Goal: Task Accomplishment & Management: Manage account settings

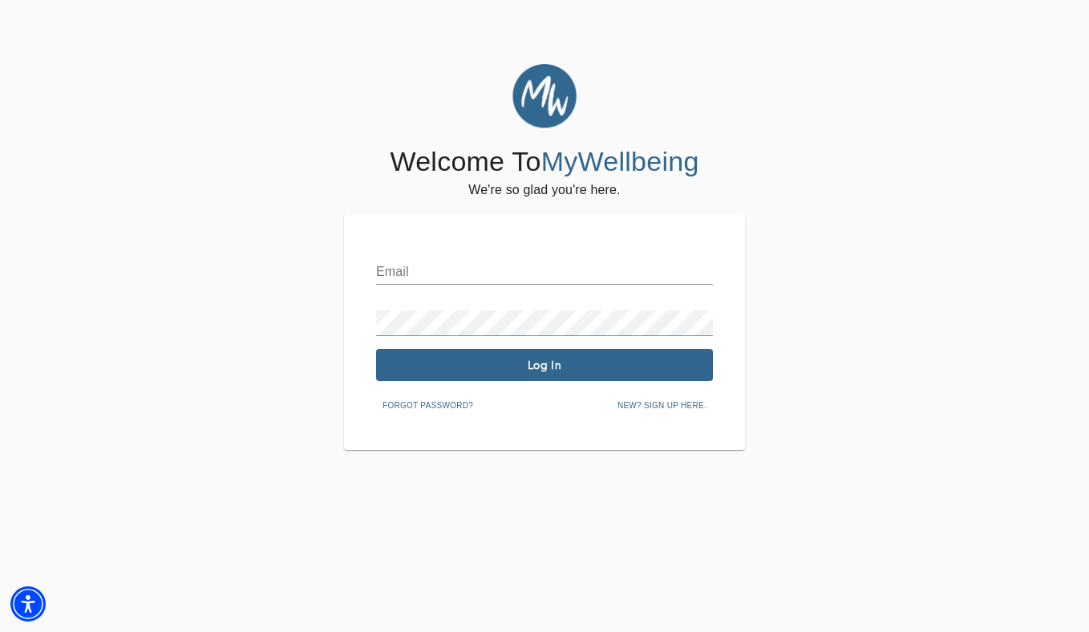
click at [567, 269] on input "text" at bounding box center [544, 272] width 337 height 26
type input "[PERSON_NAME][EMAIL_ADDRESS][DOMAIN_NAME]"
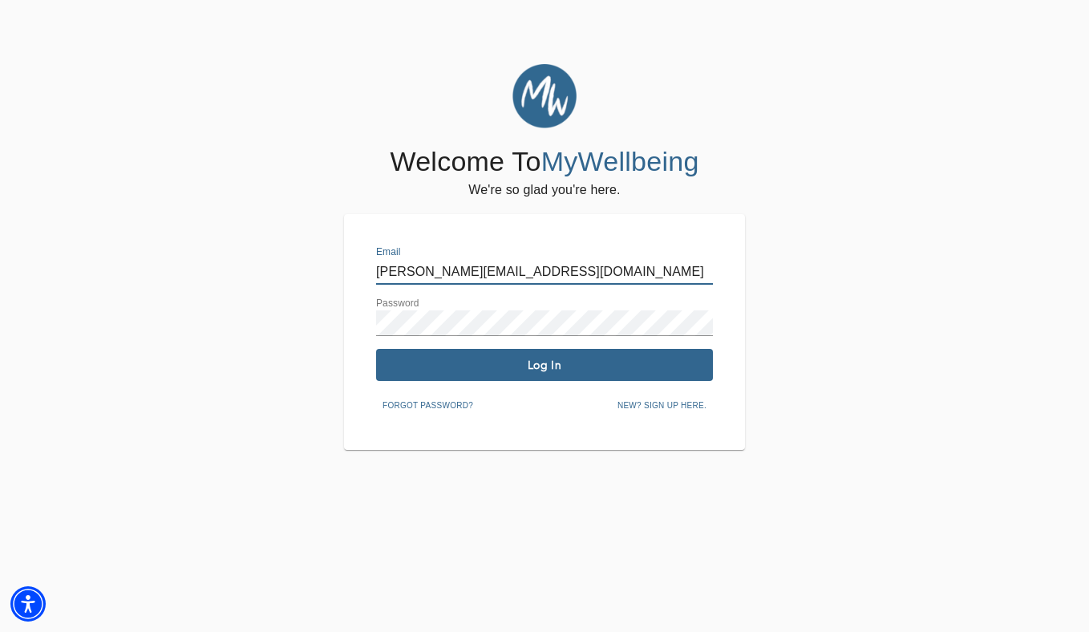
click at [564, 374] on button "Log In" at bounding box center [544, 365] width 337 height 32
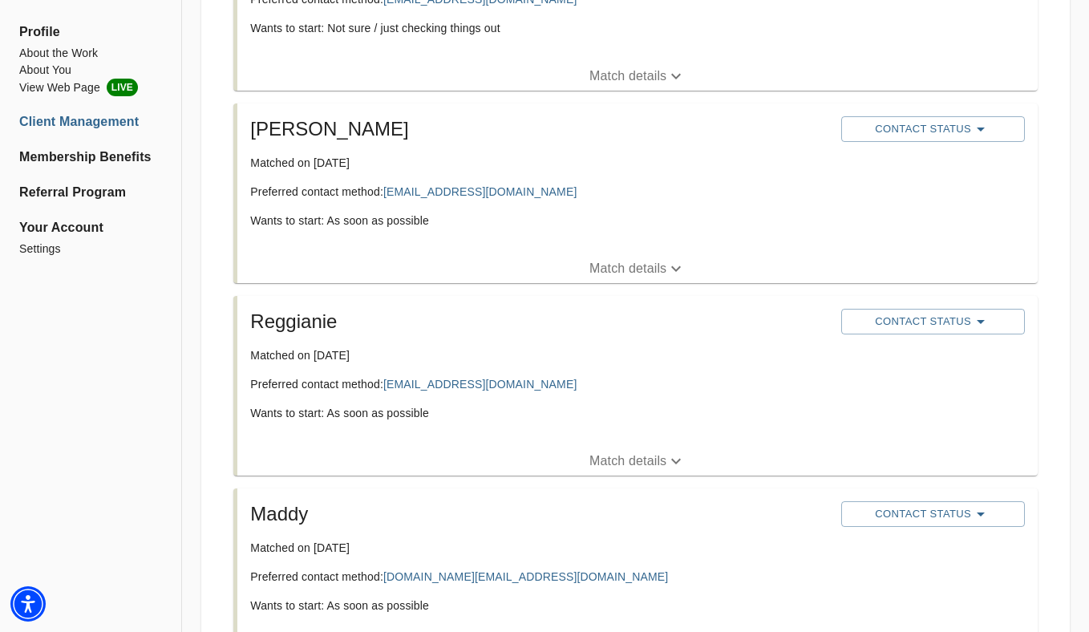
scroll to position [422, 0]
click at [979, 316] on icon "button" at bounding box center [980, 320] width 19 height 19
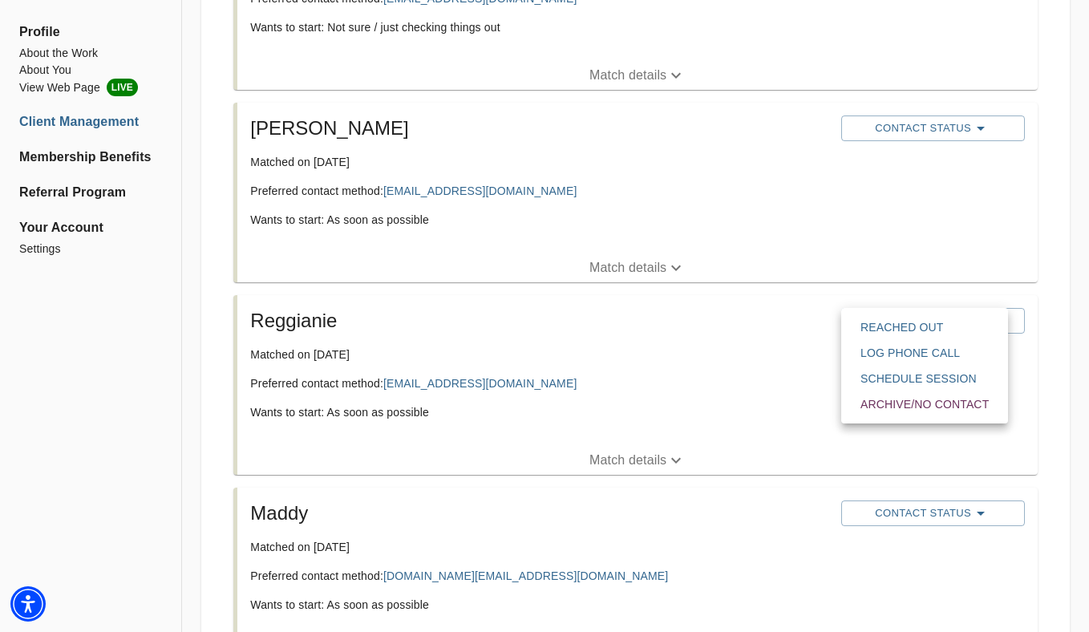
click at [966, 227] on div at bounding box center [544, 316] width 1089 height 632
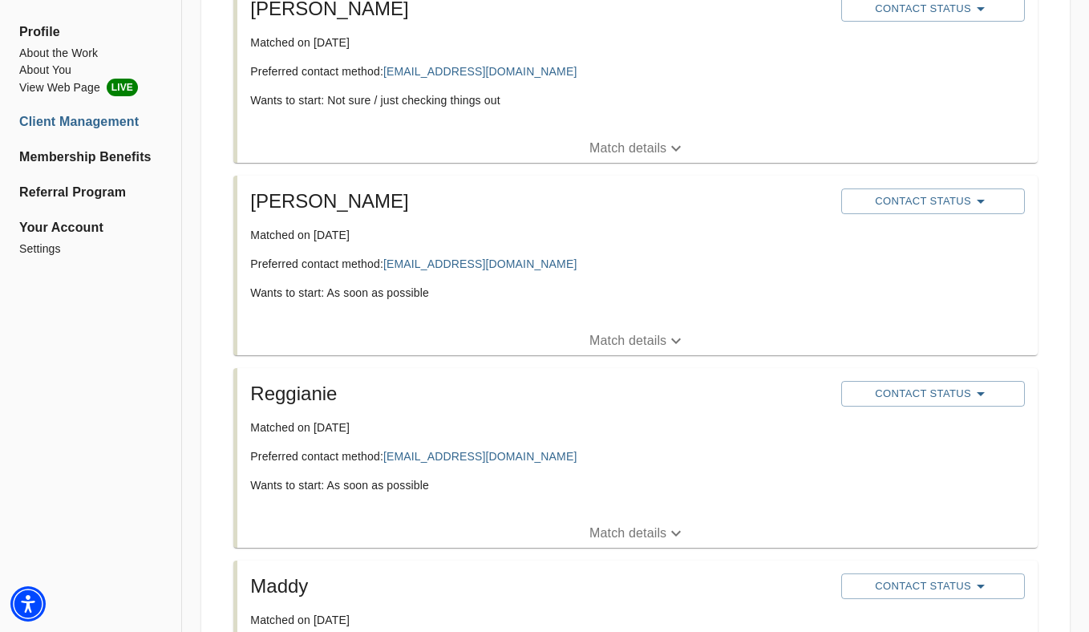
scroll to position [323, 0]
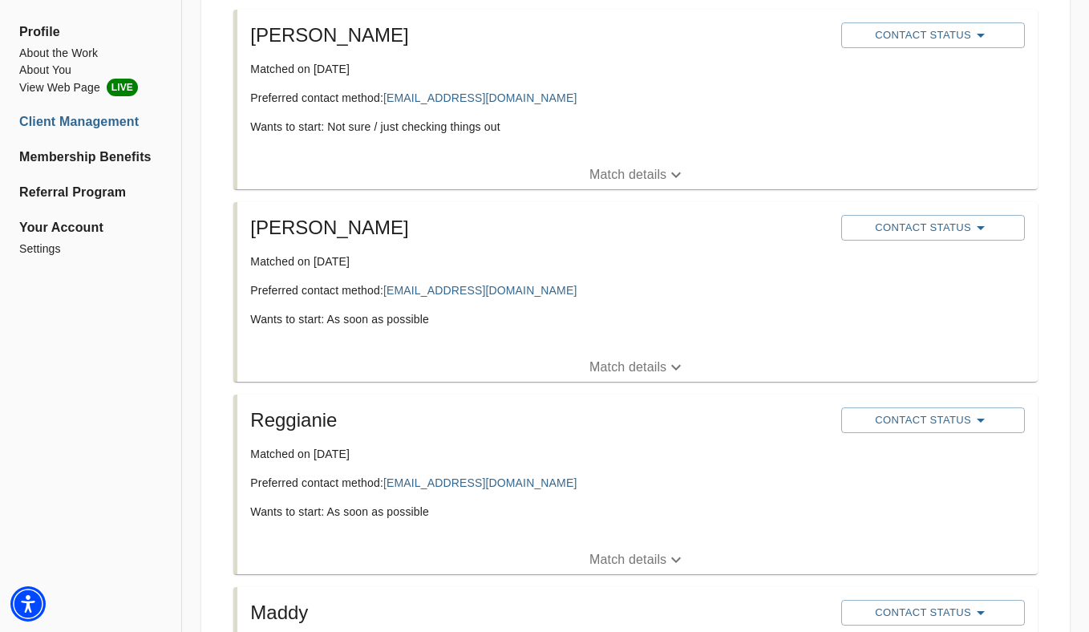
click at [966, 227] on span "Contact Status" at bounding box center [933, 227] width 168 height 19
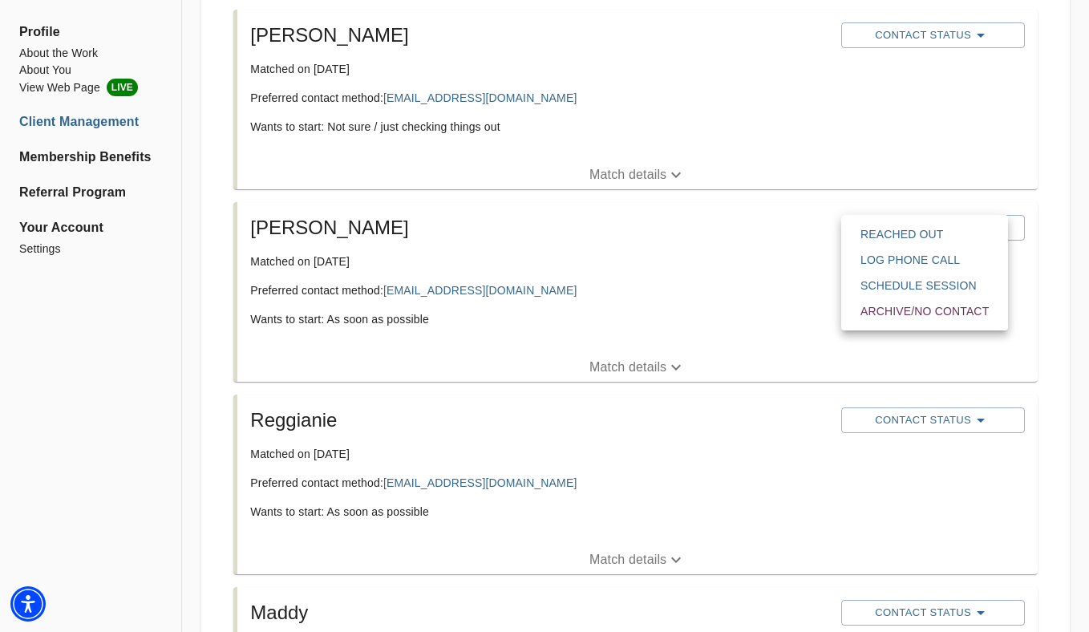
click at [966, 227] on span "Reached Out" at bounding box center [924, 234] width 128 height 16
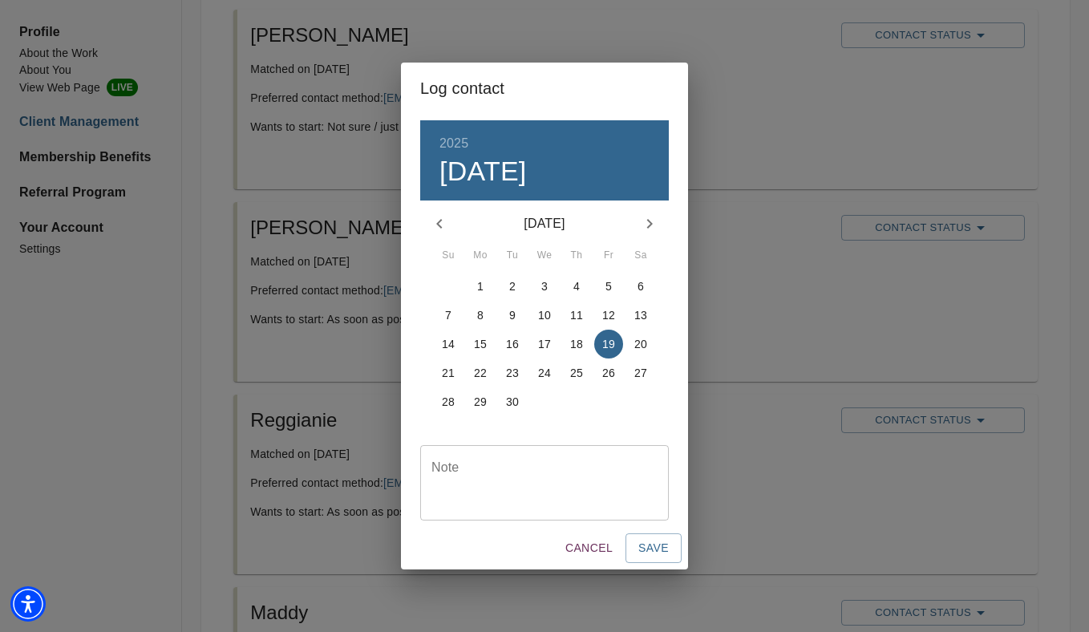
click at [519, 501] on textarea at bounding box center [544, 483] width 226 height 46
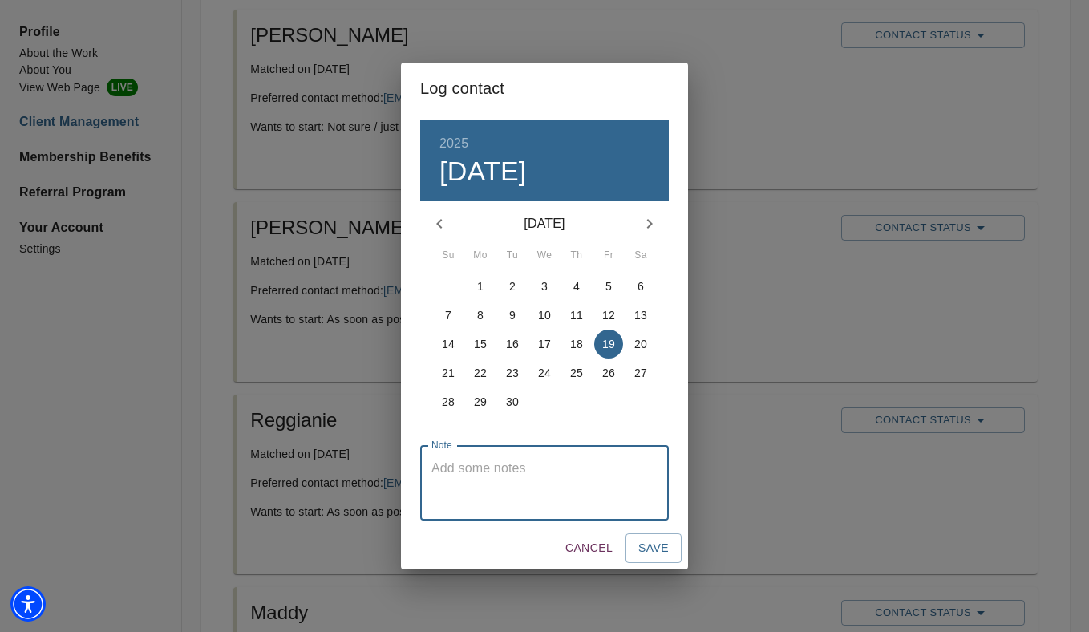
type textarea "d"
type textarea "sent an email"
click at [664, 542] on span "Save" at bounding box center [653, 548] width 30 height 20
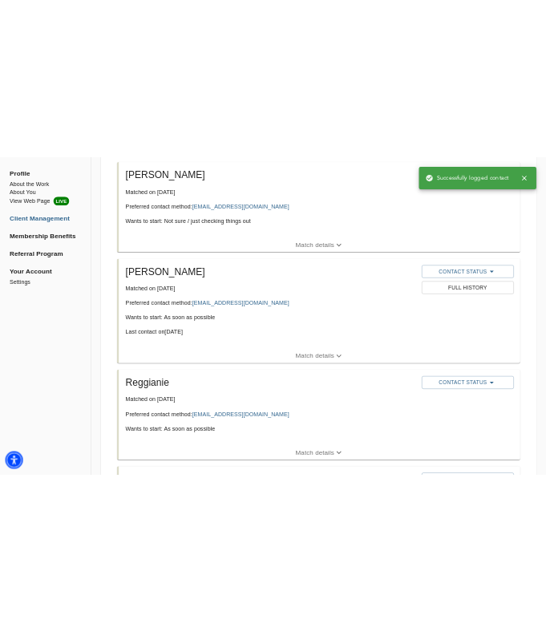
scroll to position [75, 0]
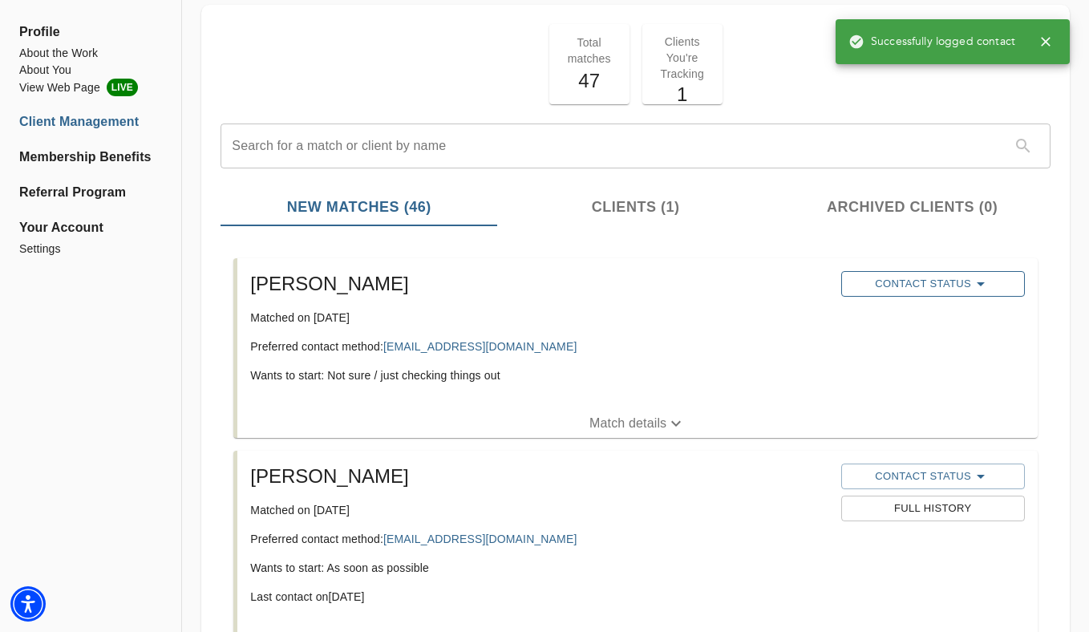
click at [947, 283] on span "Contact Status" at bounding box center [933, 283] width 168 height 19
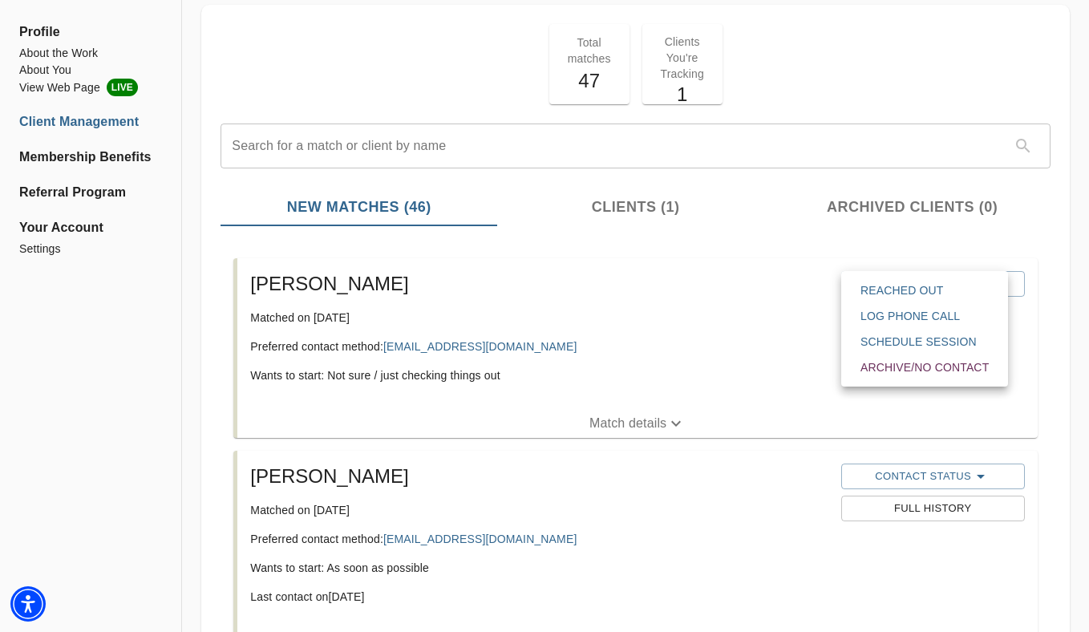
click at [927, 293] on span "Reached Out" at bounding box center [924, 290] width 128 height 16
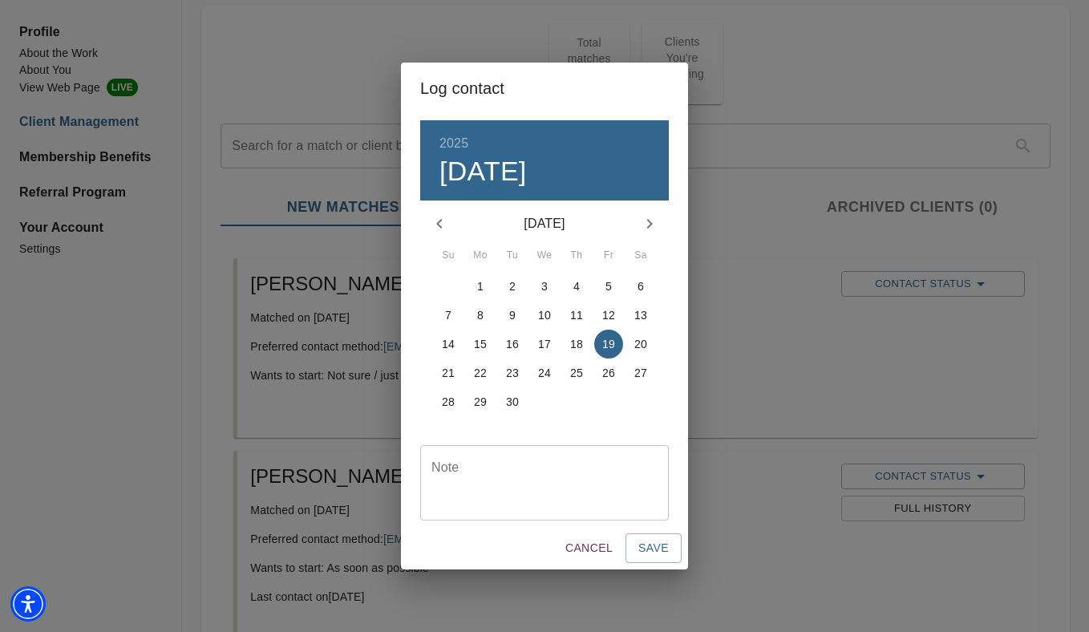
click at [585, 490] on textarea at bounding box center [544, 483] width 226 height 46
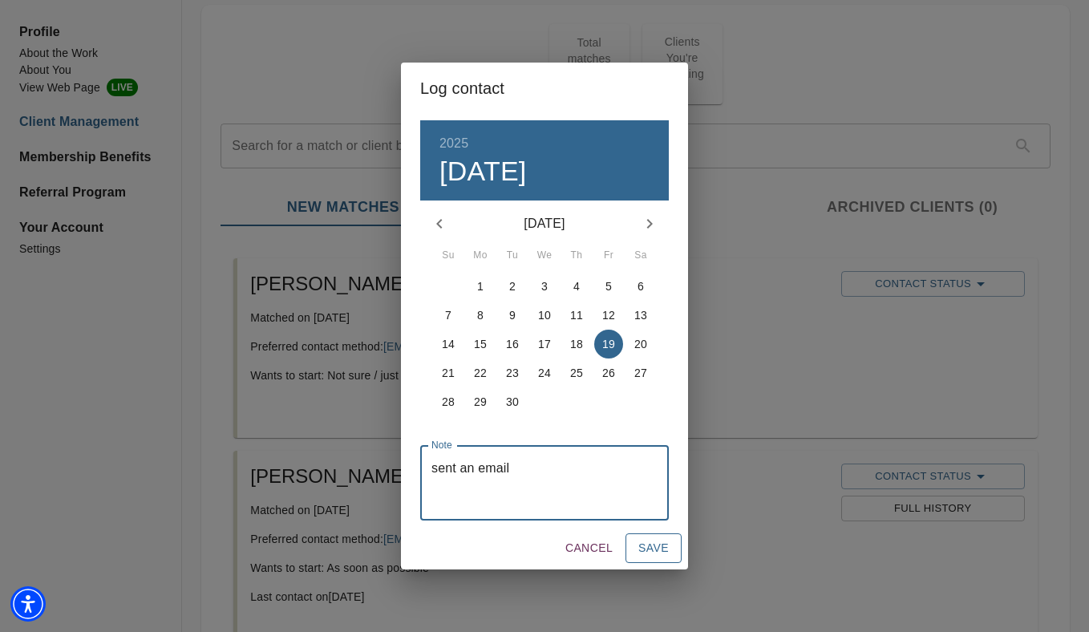
type textarea "sent an email"
click at [666, 552] on span "Save" at bounding box center [653, 548] width 30 height 20
